Goal: Task Accomplishment & Management: Manage account settings

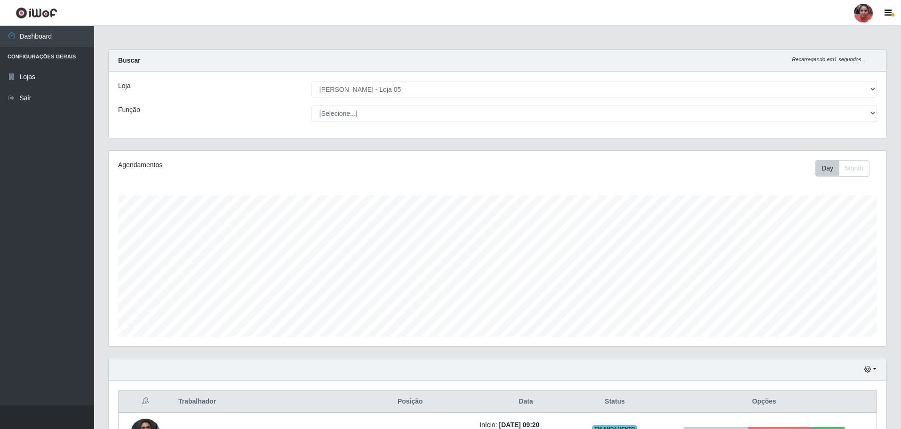
select select "252"
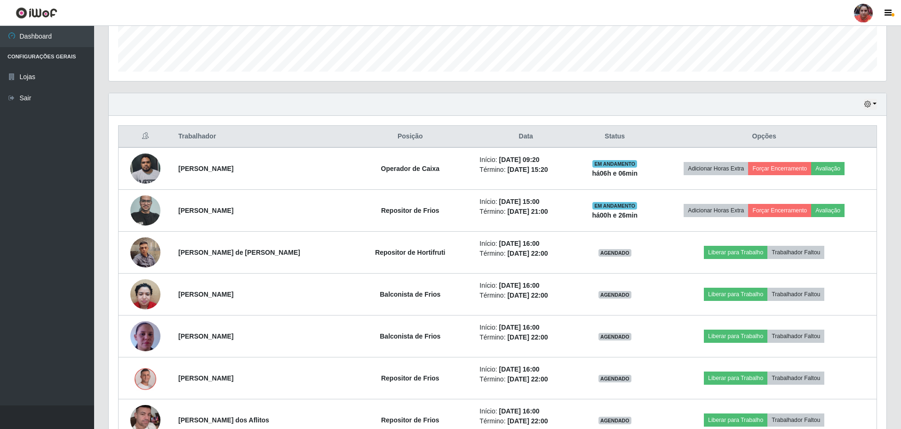
scroll to position [277, 0]
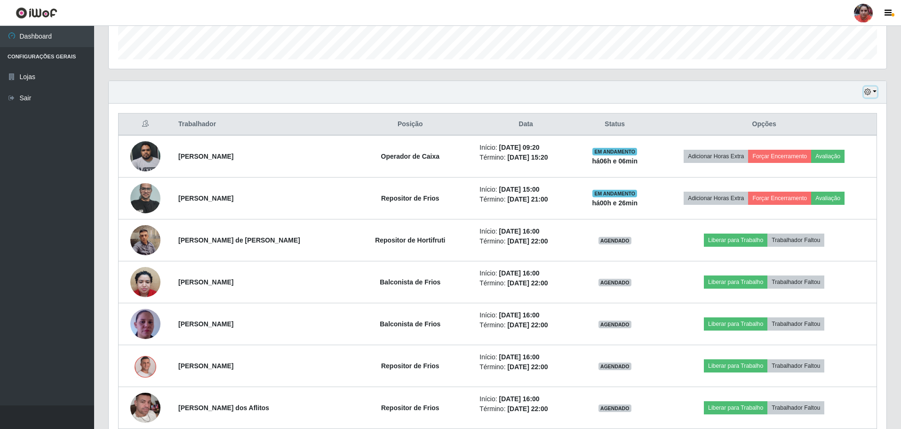
click at [875, 90] on button "button" at bounding box center [870, 92] width 13 height 11
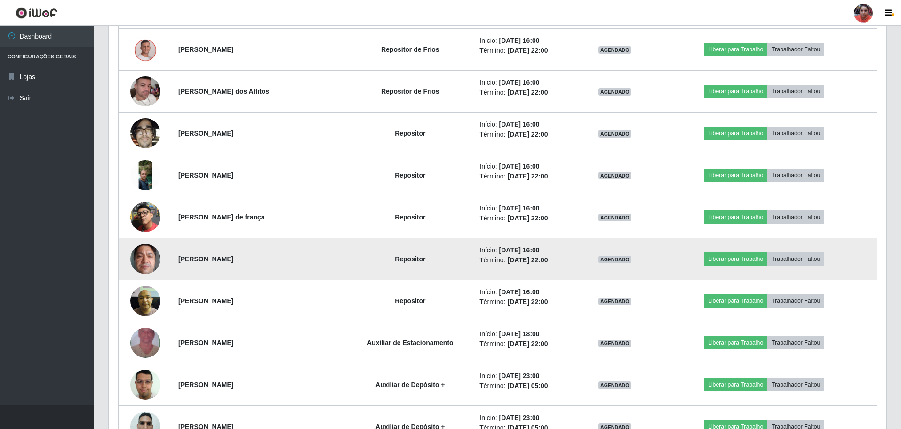
scroll to position [568, 0]
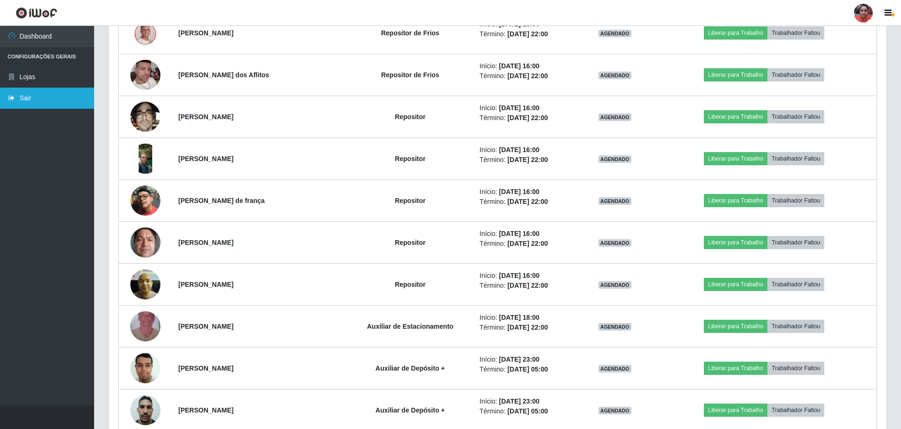
click at [23, 100] on link "Sair" at bounding box center [47, 98] width 94 height 21
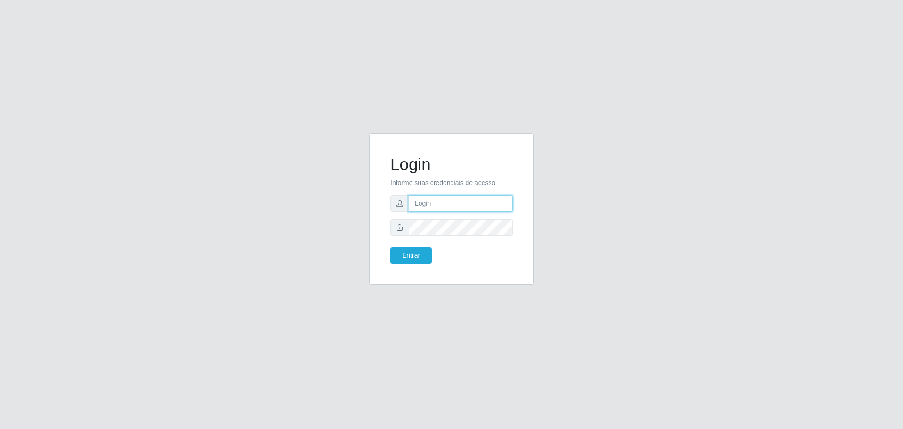
type input "[EMAIL_ADDRESS][DOMAIN_NAME]"
